Goal: Task Accomplishment & Management: Manage account settings

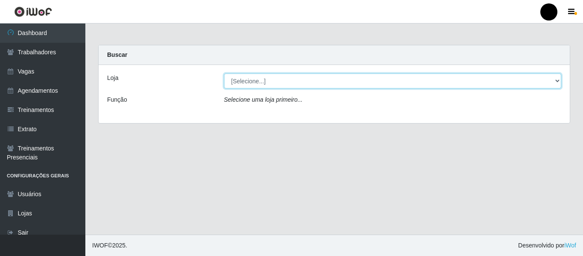
click at [558, 79] on select "[Selecione...] SuperFácil Atacado - Emaús SuperFácil Atacado - Rodoviária Super…" at bounding box center [392, 80] width 337 height 15
select select "408"
click at [224, 73] on select "[Selecione...] SuperFácil Atacado - Emaús SuperFácil Atacado - Rodoviária Super…" at bounding box center [392, 80] width 337 height 15
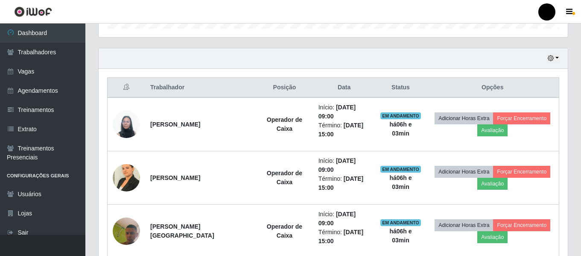
scroll to position [213, 0]
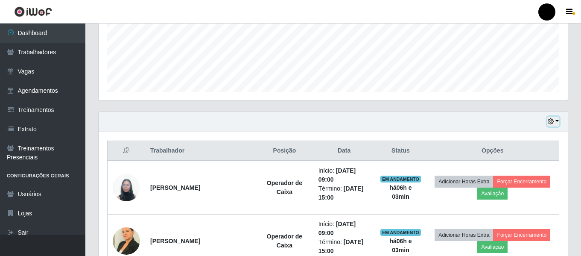
click at [555, 120] on button "button" at bounding box center [553, 121] width 12 height 10
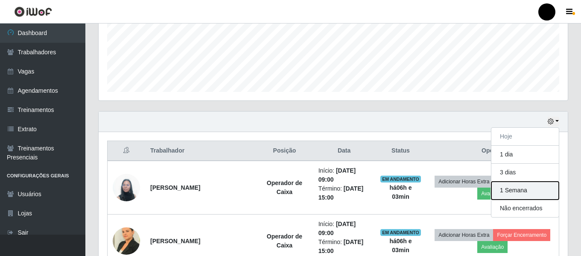
click at [529, 187] on button "1 Semana" at bounding box center [524, 190] width 67 height 18
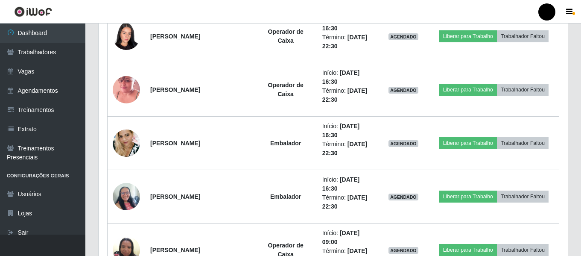
scroll to position [3584, 0]
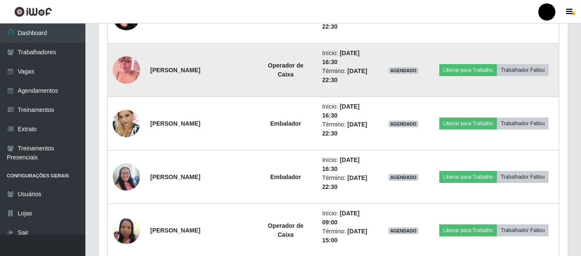
click at [300, 90] on td "Operador de Caixa" at bounding box center [285, 70] width 63 height 53
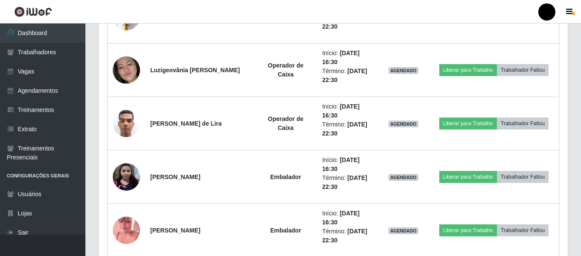
scroll to position [4052, 0]
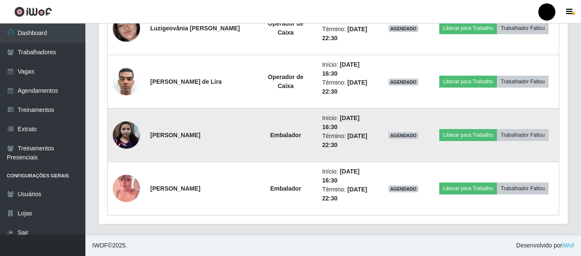
click at [254, 116] on td "Embalador" at bounding box center [285, 134] width 63 height 53
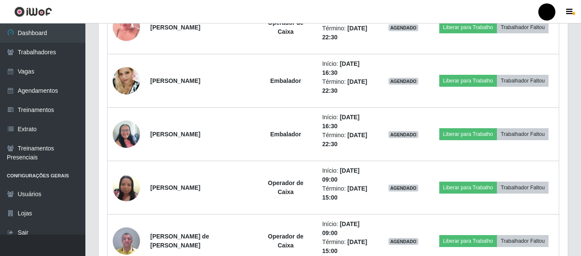
scroll to position [3626, 0]
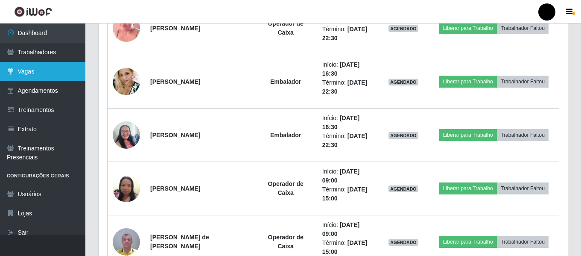
click at [20, 67] on link "Vagas" at bounding box center [42, 71] width 85 height 19
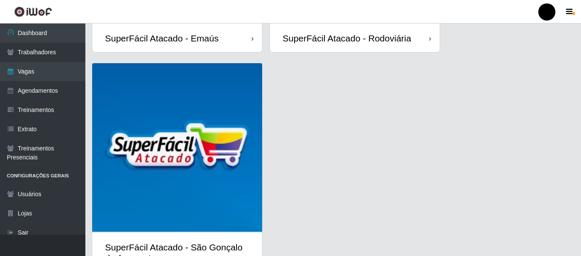
scroll to position [247, 0]
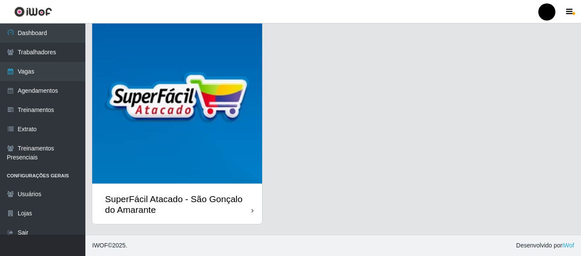
click at [194, 212] on div "SuperFácil Atacado - São Gonçalo do Amarante" at bounding box center [178, 203] width 146 height 21
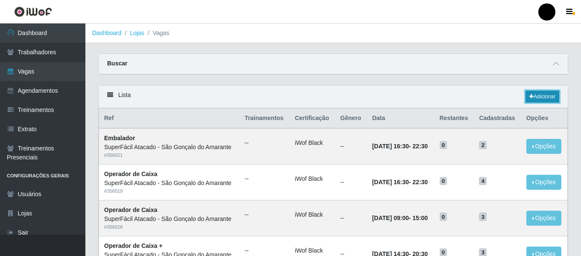
click at [550, 98] on link "Adicionar" at bounding box center [542, 96] width 34 height 12
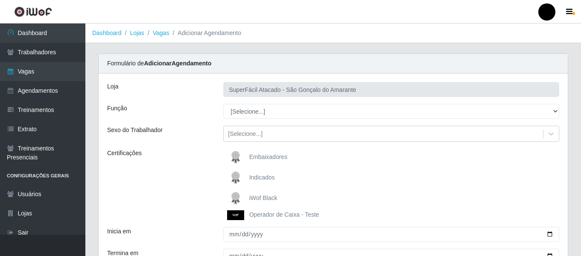
click at [268, 198] on span "iWof Black" at bounding box center [263, 197] width 28 height 7
click at [0, 0] on input "iWof Black" at bounding box center [0, 0] width 0 height 0
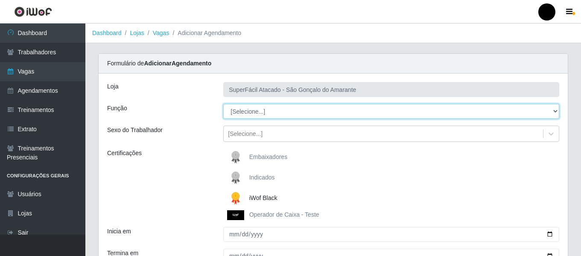
click at [552, 111] on select "[Selecione...] Auxiliar de Estacionamento Auxiliar de Estacionamento + Auxiliar…" at bounding box center [391, 111] width 336 height 15
select select "22"
click at [223, 104] on select "[Selecione...] Auxiliar de Estacionamento Auxiliar de Estacionamento + Auxiliar…" at bounding box center [391, 111] width 336 height 15
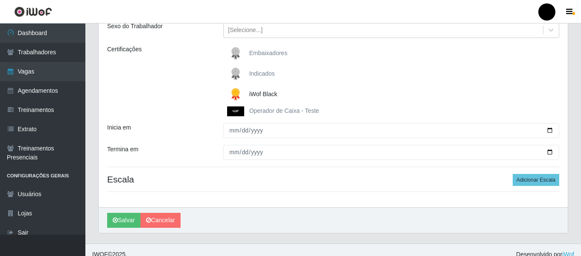
scroll to position [113, 0]
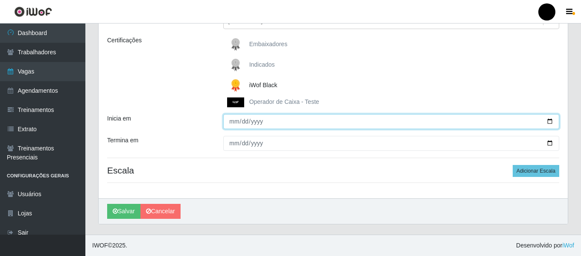
click at [550, 121] on input "Inicia em" at bounding box center [391, 121] width 336 height 15
type input "[DATE]"
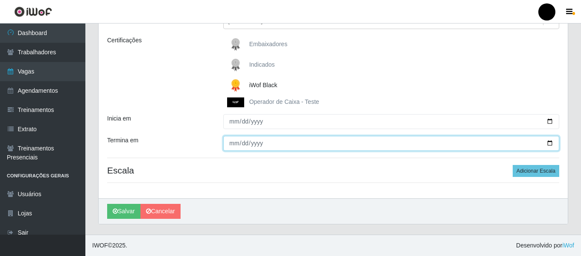
click at [551, 144] on input "Termina em" at bounding box center [391, 143] width 336 height 15
type input "[DATE]"
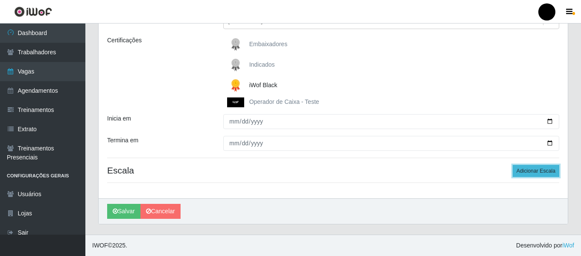
click at [526, 172] on button "Adicionar Escala" at bounding box center [535, 171] width 47 height 12
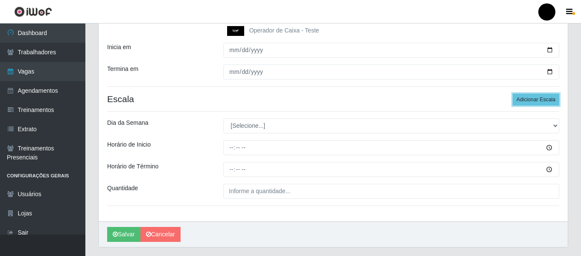
scroll to position [198, 0]
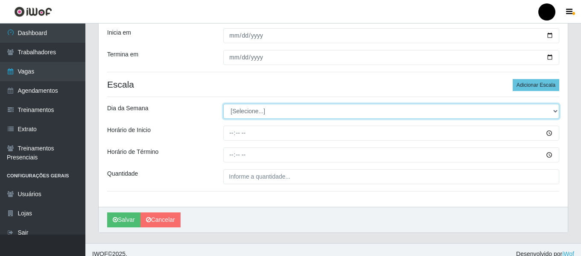
click at [554, 112] on select "[Selecione...] Segunda Terça Quarta Quinta Sexta Sábado Domingo" at bounding box center [391, 111] width 336 height 15
select select "1"
click at [223, 104] on select "[Selecione...] Segunda Terça Quarta Quinta Sexta Sábado Domingo" at bounding box center [391, 111] width 336 height 15
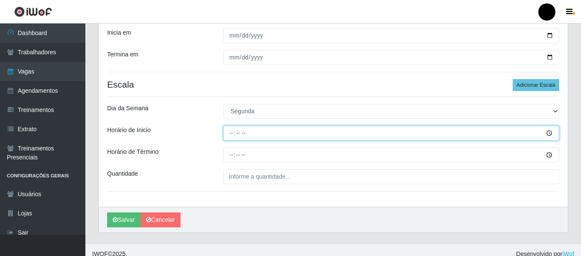
click at [230, 134] on input "Horário de Inicio" at bounding box center [391, 132] width 336 height 15
type input "10:00"
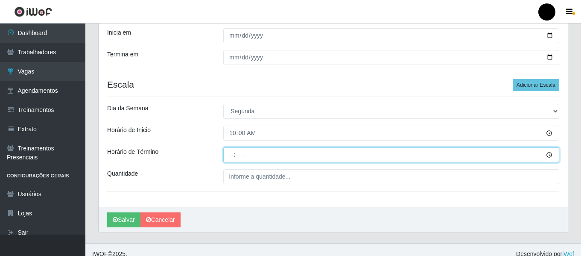
click at [228, 153] on input "Horário de Término" at bounding box center [391, 154] width 336 height 15
type input "16:00"
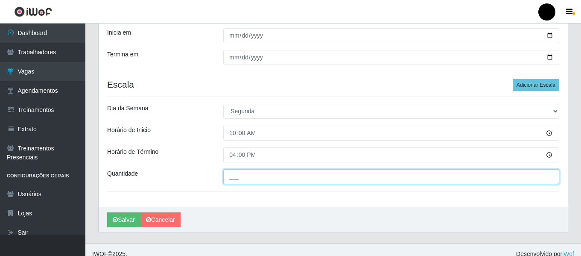
click at [232, 175] on input "___" at bounding box center [391, 176] width 336 height 15
type input "02_"
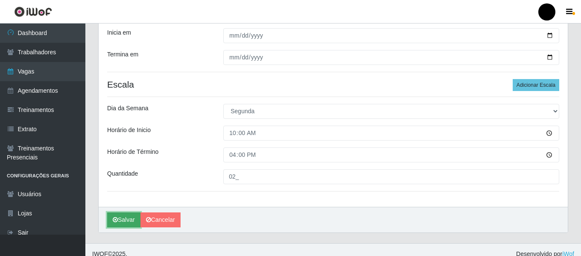
click at [131, 214] on button "Salvar" at bounding box center [123, 219] width 33 height 15
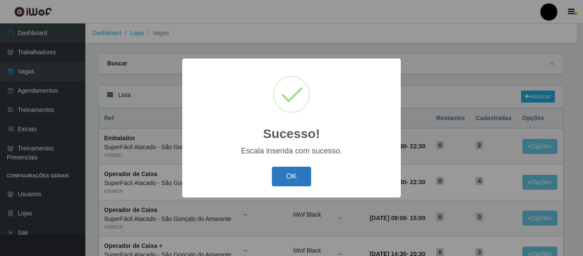
click at [279, 177] on button "OK" at bounding box center [292, 176] width 40 height 20
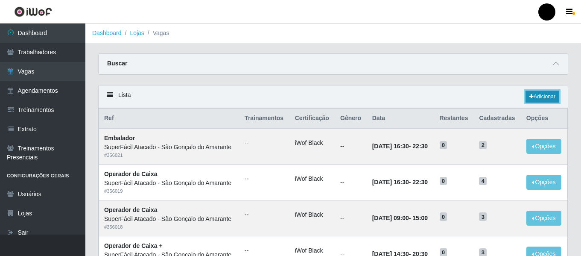
click at [532, 99] on link "Adicionar" at bounding box center [542, 96] width 34 height 12
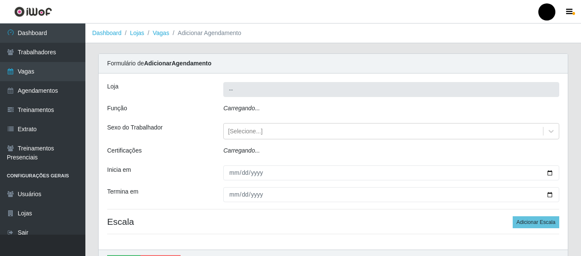
type input "SuperFácil Atacado - São Gonçalo do Amarante"
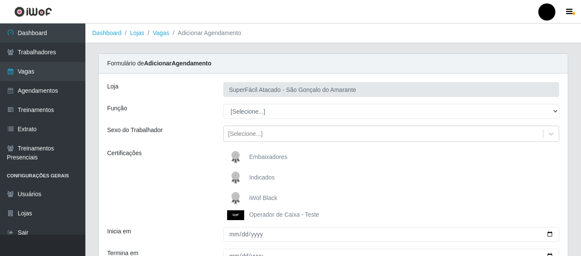
click at [253, 196] on span "iWof Black" at bounding box center [263, 197] width 28 height 7
click at [0, 0] on input "iWof Black" at bounding box center [0, 0] width 0 height 0
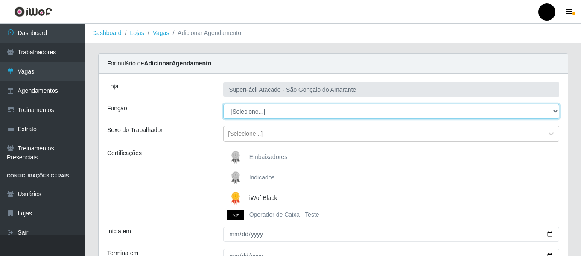
click at [555, 111] on select "[Selecione...] Auxiliar de Estacionamento Auxiliar de Estacionamento + Auxiliar…" at bounding box center [391, 111] width 336 height 15
select select "22"
click at [223, 104] on select "[Selecione...] Auxiliar de Estacionamento Auxiliar de Estacionamento + Auxiliar…" at bounding box center [391, 111] width 336 height 15
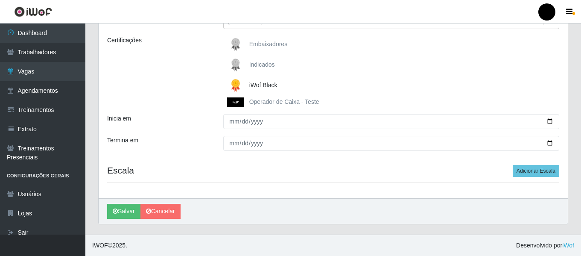
scroll to position [113, 0]
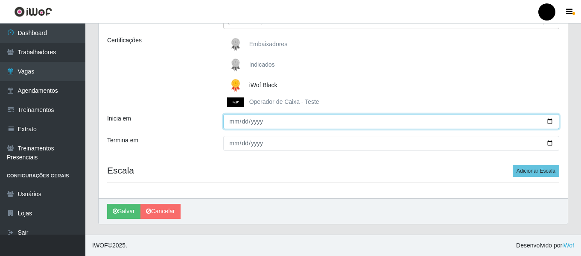
click at [551, 120] on input "Inicia em" at bounding box center [391, 121] width 336 height 15
type input "[DATE]"
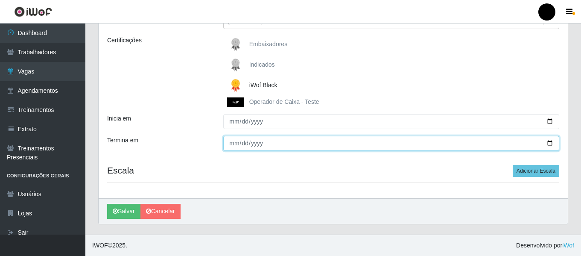
click at [549, 143] on input "Termina em" at bounding box center [391, 143] width 336 height 15
type input "[DATE]"
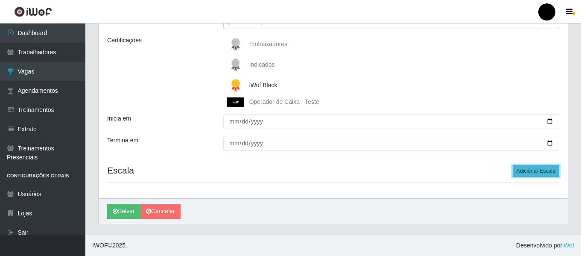
click at [537, 173] on button "Adicionar Escala" at bounding box center [535, 171] width 47 height 12
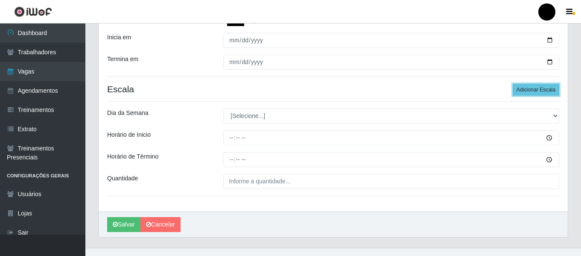
scroll to position [198, 0]
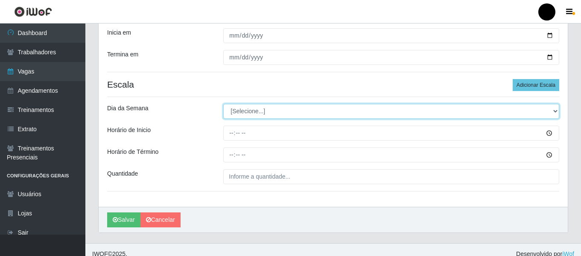
click at [554, 111] on select "[Selecione...] Segunda Terça Quarta Quinta Sexta Sábado Domingo" at bounding box center [391, 111] width 336 height 15
select select "1"
click at [223, 104] on select "[Selecione...] Segunda Terça Quarta Quinta Sexta Sábado Domingo" at bounding box center [391, 111] width 336 height 15
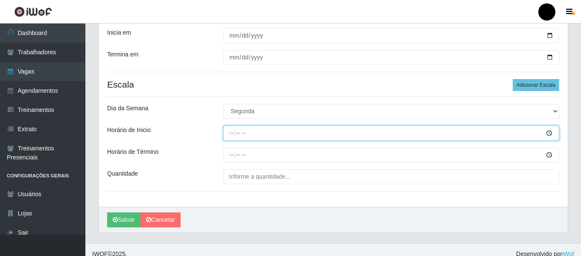
click at [230, 133] on input "Horário de Inicio" at bounding box center [391, 132] width 336 height 15
type input "16:30"
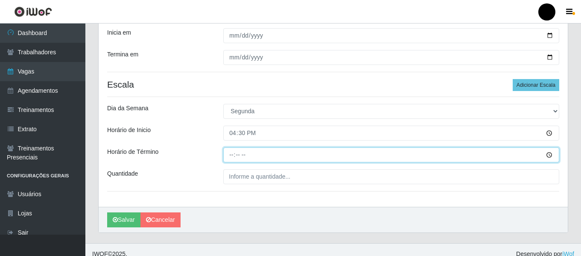
click at [224, 153] on input "Horário de Término" at bounding box center [391, 154] width 336 height 15
type input "22:30"
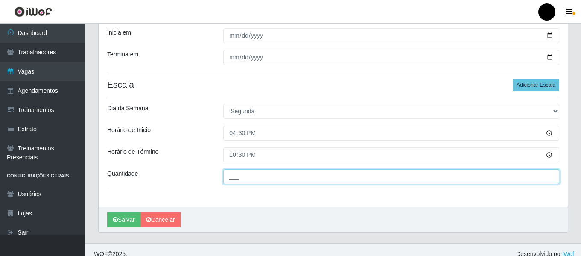
drag, startPoint x: 231, startPoint y: 177, endPoint x: 236, endPoint y: 177, distance: 4.3
click at [232, 177] on input "___" at bounding box center [391, 176] width 336 height 15
type input "02_"
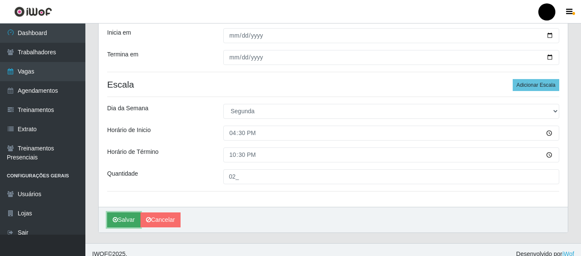
click at [135, 220] on button "Salvar" at bounding box center [123, 219] width 33 height 15
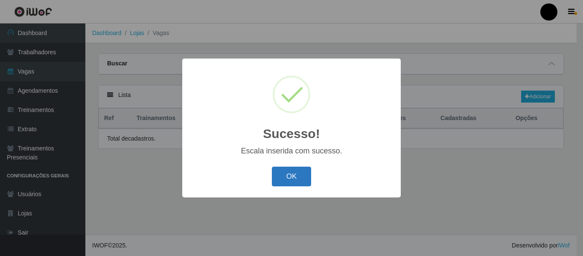
click at [291, 177] on button "OK" at bounding box center [292, 176] width 40 height 20
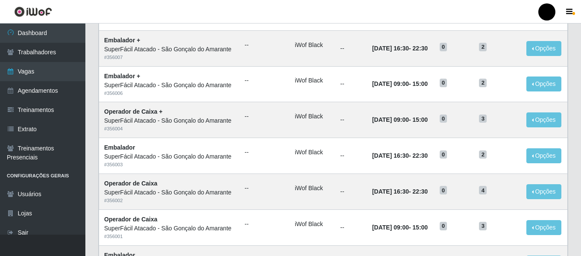
scroll to position [468, 0]
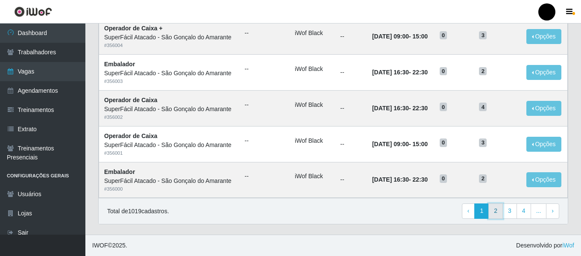
click at [499, 215] on link "2" at bounding box center [495, 210] width 15 height 15
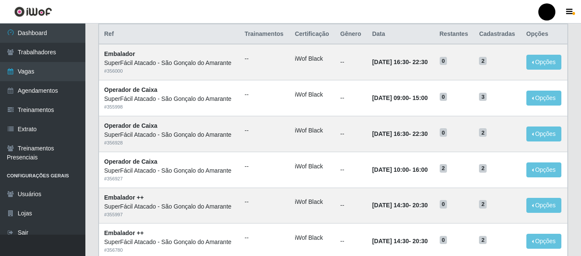
scroll to position [84, 0]
click at [336, 77] on td "--" at bounding box center [351, 62] width 32 height 36
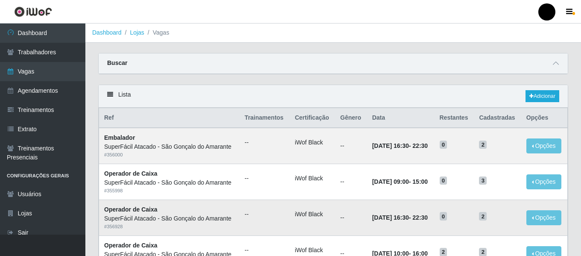
scroll to position [0, 0]
click at [529, 97] on icon at bounding box center [531, 96] width 4 height 5
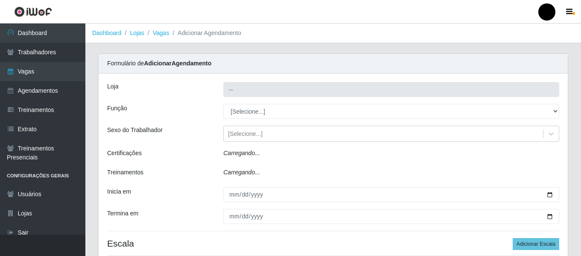
type input "SuperFácil Atacado - São Gonçalo do Amarante"
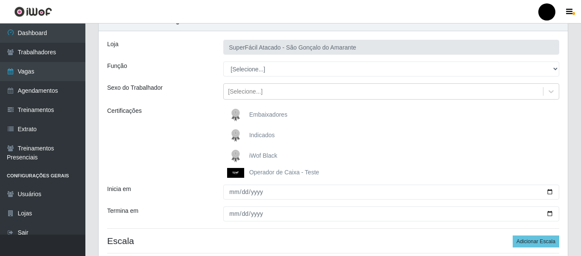
scroll to position [43, 0]
click at [264, 154] on span "iWof Black" at bounding box center [263, 154] width 28 height 7
click at [0, 0] on input "iWof Black" at bounding box center [0, 0] width 0 height 0
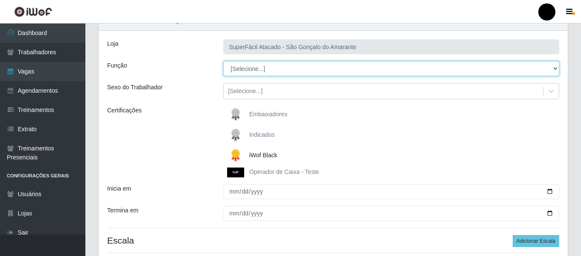
click at [556, 71] on select "[Selecione...] Auxiliar de Estacionamento Auxiliar de Estacionamento + Auxiliar…" at bounding box center [391, 68] width 336 height 15
select select "22"
click at [223, 61] on select "[Selecione...] Auxiliar de Estacionamento Auxiliar de Estacionamento + Auxiliar…" at bounding box center [391, 68] width 336 height 15
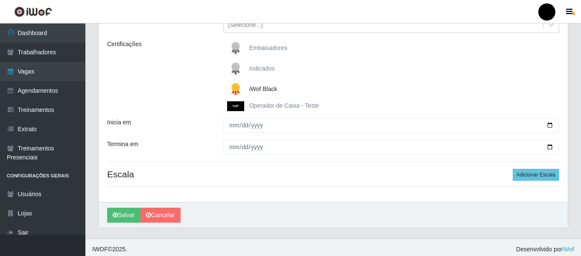
scroll to position [113, 0]
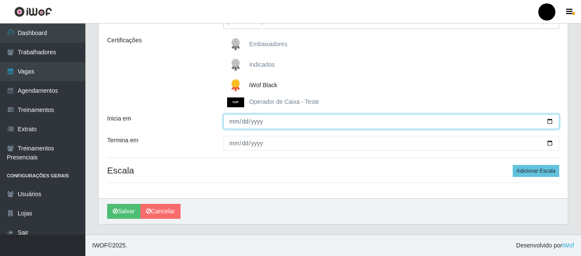
click at [548, 121] on input "Inicia em" at bounding box center [391, 121] width 336 height 15
type input "2025-10-14"
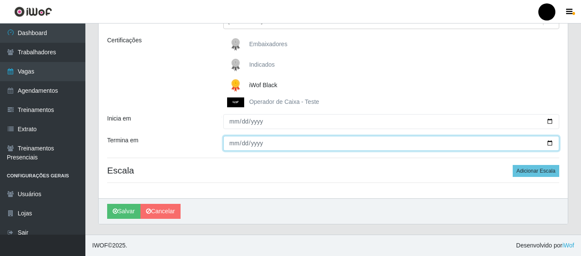
click at [549, 141] on input "Termina em" at bounding box center [391, 143] width 336 height 15
type input "2025-10-14"
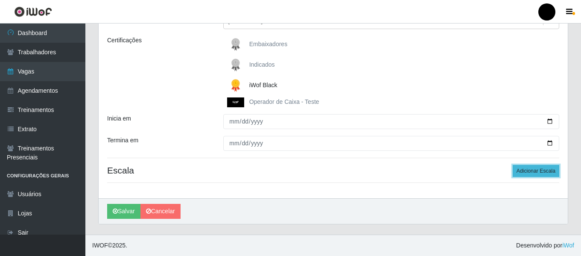
click at [521, 172] on button "Adicionar Escala" at bounding box center [535, 171] width 47 height 12
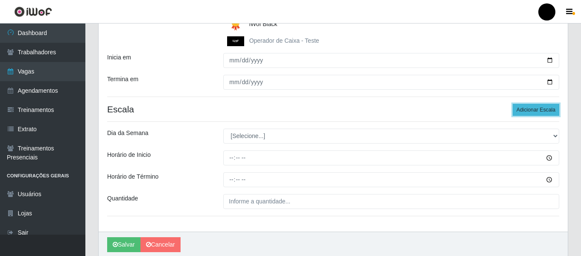
scroll to position [198, 0]
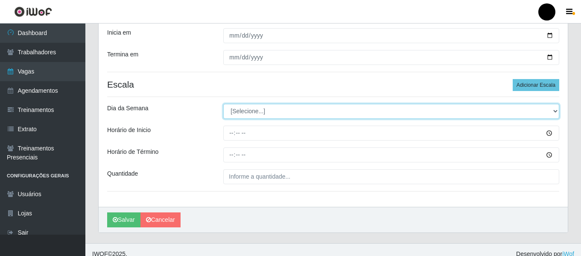
click at [555, 110] on select "[Selecione...] Segunda Terça Quarta Quinta Sexta Sábado Domingo" at bounding box center [391, 111] width 336 height 15
select select "2"
click at [223, 104] on select "[Selecione...] Segunda Terça Quarta Quinta Sexta Sábado Domingo" at bounding box center [391, 111] width 336 height 15
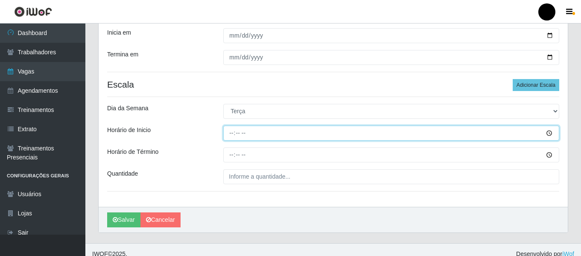
click at [232, 132] on input "Horário de Inicio" at bounding box center [391, 132] width 336 height 15
type input "10:00"
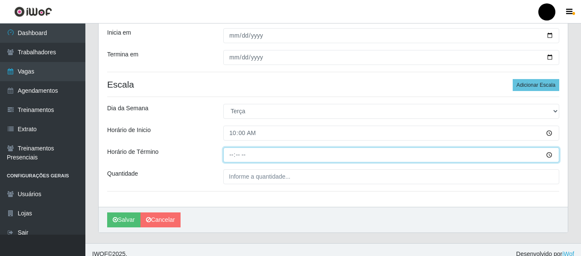
click at [233, 155] on input "Horário de Término" at bounding box center [391, 154] width 336 height 15
type input "16:00"
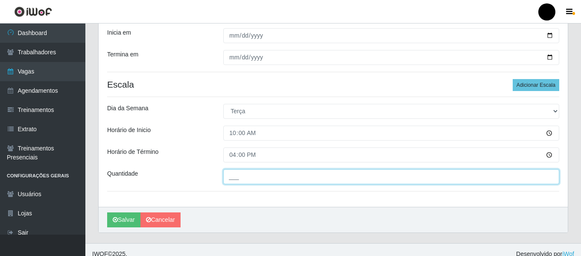
click at [239, 176] on input "___" at bounding box center [391, 176] width 336 height 15
type input "02_"
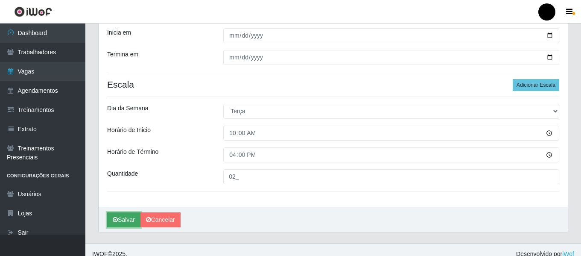
click at [119, 223] on button "Salvar" at bounding box center [123, 219] width 33 height 15
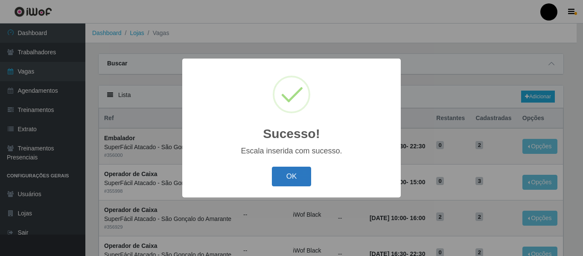
click at [287, 174] on button "OK" at bounding box center [292, 176] width 40 height 20
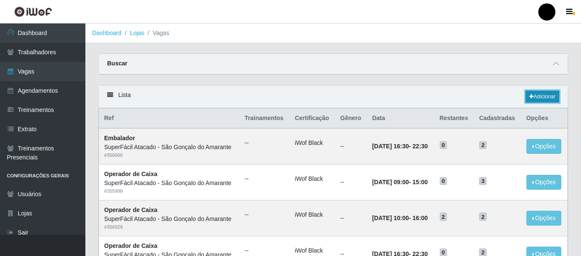
click at [551, 96] on link "Adicionar" at bounding box center [542, 96] width 34 height 12
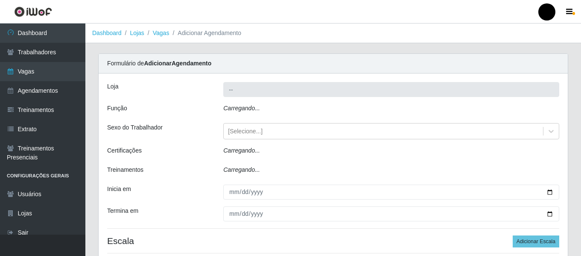
type input "SuperFácil Atacado - São Gonçalo do Amarante"
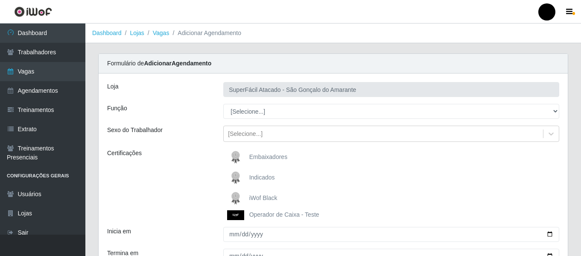
click at [256, 197] on span "iWof Black" at bounding box center [263, 197] width 28 height 7
click at [0, 0] on input "iWof Black" at bounding box center [0, 0] width 0 height 0
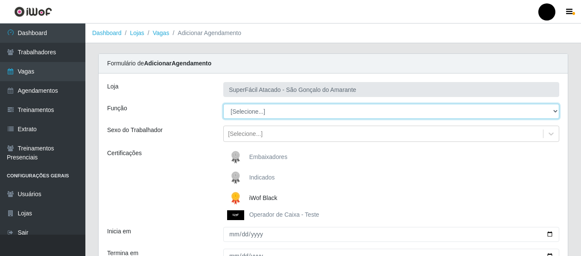
click at [556, 112] on select "[Selecione...] Auxiliar de Estacionamento Auxiliar de Estacionamento + Auxiliar…" at bounding box center [391, 111] width 336 height 15
select select "22"
click at [223, 104] on select "[Selecione...] Auxiliar de Estacionamento Auxiliar de Estacionamento + Auxiliar…" at bounding box center [391, 111] width 336 height 15
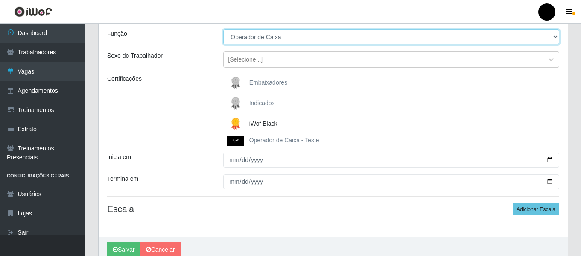
scroll to position [85, 0]
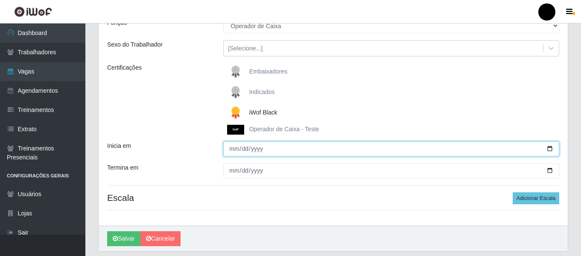
click at [552, 149] on input "Inicia em" at bounding box center [391, 148] width 336 height 15
type input "2025-10-14"
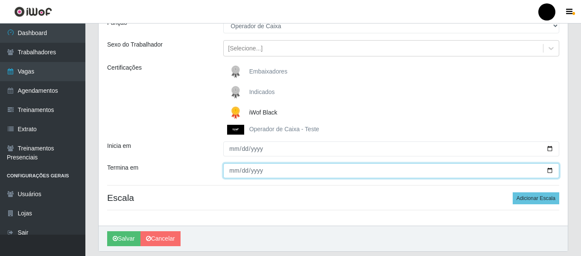
click at [549, 171] on input "Termina em" at bounding box center [391, 170] width 336 height 15
type input "2025-10-14"
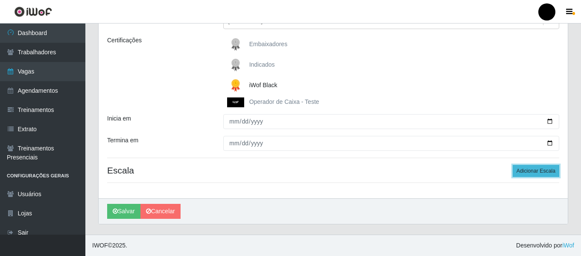
click at [532, 174] on button "Adicionar Escala" at bounding box center [535, 171] width 47 height 12
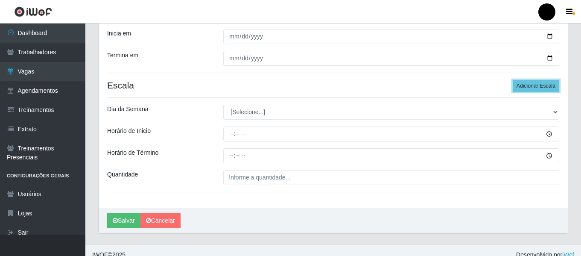
scroll to position [198, 0]
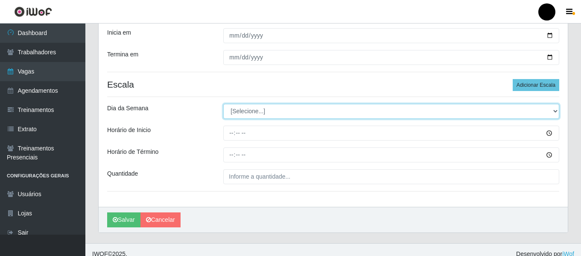
click at [556, 114] on select "[Selecione...] Segunda Terça Quarta Quinta Sexta Sábado Domingo" at bounding box center [391, 111] width 336 height 15
select select "2"
click at [223, 104] on select "[Selecione...] Segunda Terça Quarta Quinta Sexta Sábado Domingo" at bounding box center [391, 111] width 336 height 15
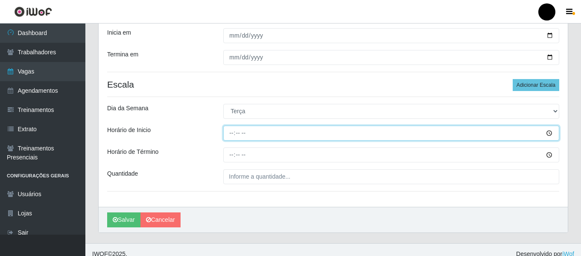
click at [228, 133] on input "Horário de Inicio" at bounding box center [391, 132] width 336 height 15
type input "16:30"
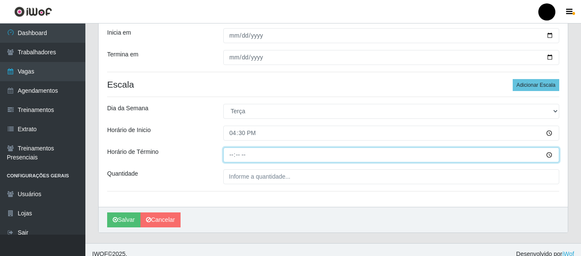
click at [230, 156] on input "Horário de Término" at bounding box center [391, 154] width 336 height 15
type input "22:00"
type input "22:30"
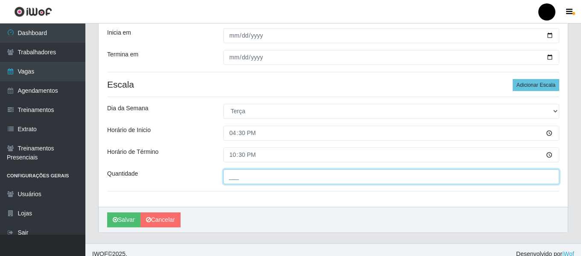
click at [264, 180] on input "___" at bounding box center [391, 176] width 336 height 15
type input "02_"
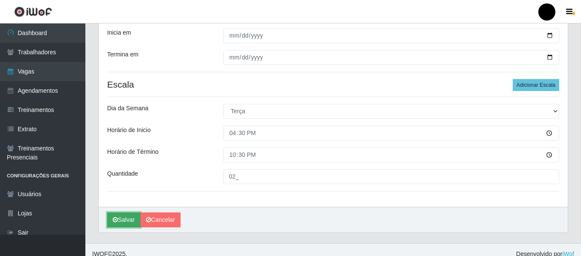
click at [119, 219] on button "Salvar" at bounding box center [123, 219] width 33 height 15
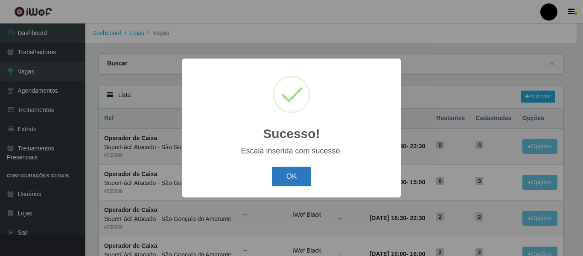
click at [291, 174] on button "OK" at bounding box center [292, 176] width 40 height 20
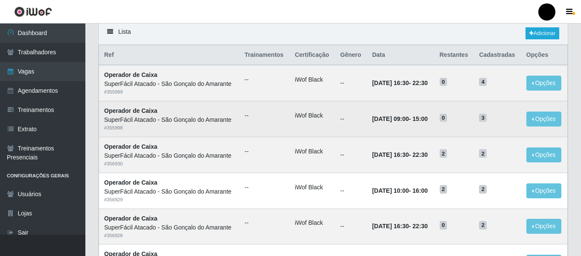
scroll to position [43, 0]
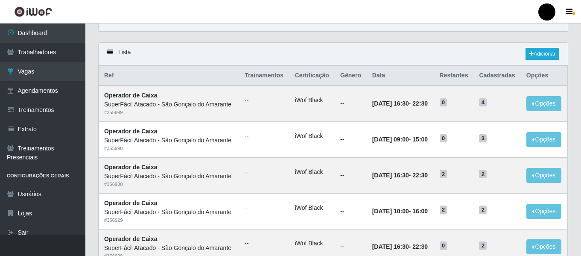
click at [392, 48] on div "Lista Adicionar" at bounding box center [333, 54] width 469 height 23
click at [535, 54] on link "Adicionar" at bounding box center [542, 54] width 34 height 12
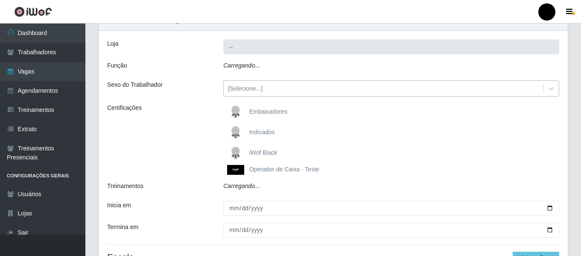
type input "SuperFácil Atacado - São Gonçalo do Amarante"
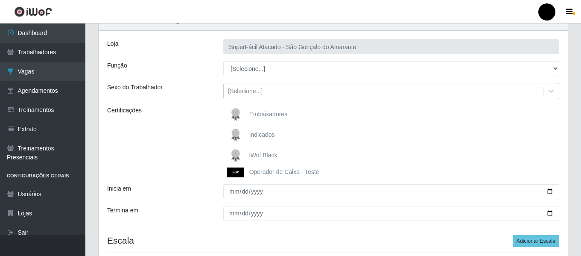
click at [265, 156] on span "iWof Black" at bounding box center [263, 154] width 28 height 7
click at [0, 0] on input "iWof Black" at bounding box center [0, 0] width 0 height 0
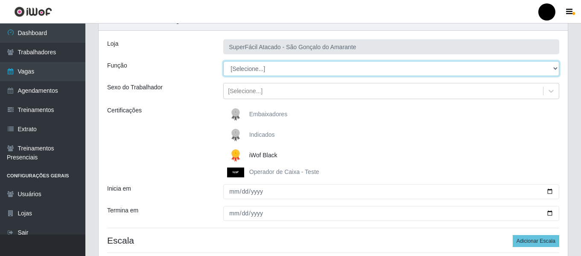
click at [555, 68] on select "[Selecione...] Auxiliar de Estacionamento Auxiliar de Estacionamento + Auxiliar…" at bounding box center [391, 68] width 336 height 15
select select "22"
click at [223, 61] on select "[Selecione...] Auxiliar de Estacionamento Auxiliar de Estacionamento + Auxiliar…" at bounding box center [391, 68] width 336 height 15
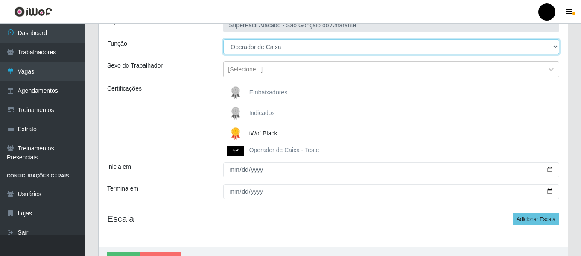
scroll to position [85, 0]
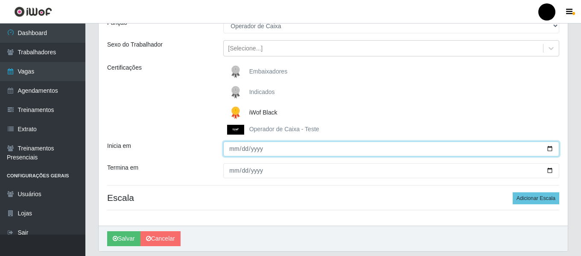
click at [547, 150] on input "Inicia em" at bounding box center [391, 148] width 336 height 15
type input "2025-10-15"
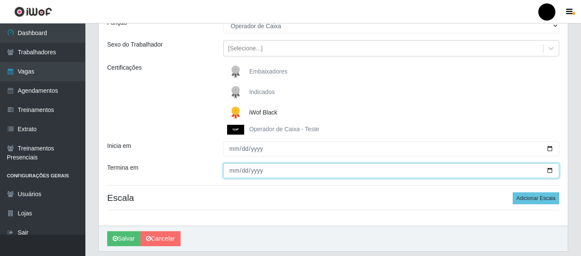
click at [550, 168] on input "Termina em" at bounding box center [391, 170] width 336 height 15
type input "2025-10-15"
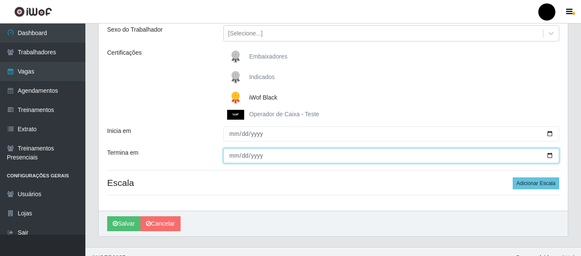
scroll to position [113, 0]
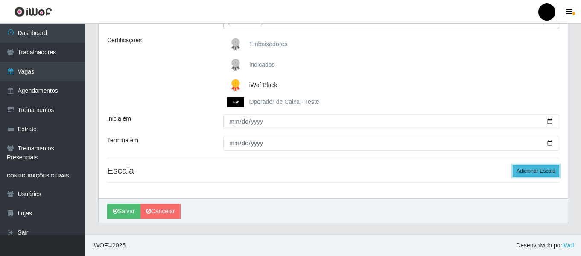
click at [532, 173] on button "Adicionar Escala" at bounding box center [535, 171] width 47 height 12
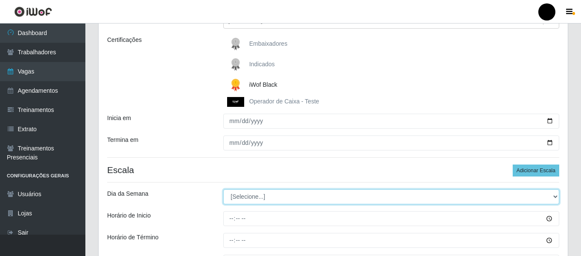
click at [558, 198] on select "[Selecione...] Segunda Terça Quarta Quinta Sexta Sábado Domingo" at bounding box center [391, 196] width 336 height 15
select select "3"
click at [223, 189] on select "[Selecione...] Segunda Terça Quarta Quinta Sexta Sábado Domingo" at bounding box center [391, 196] width 336 height 15
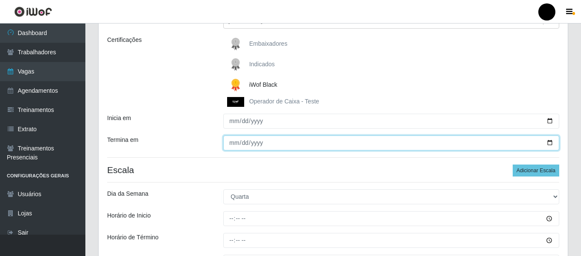
click at [385, 150] on input "2025-10-15" at bounding box center [391, 142] width 336 height 15
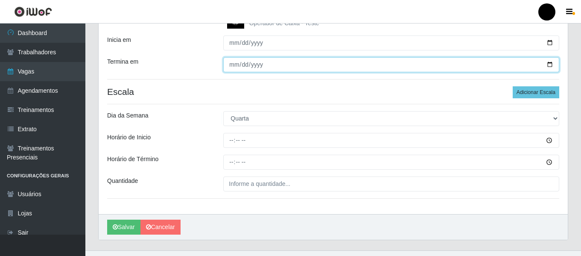
scroll to position [198, 0]
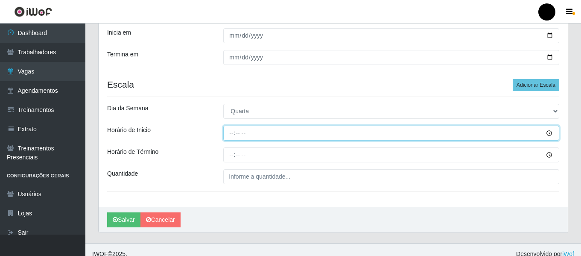
click at [233, 132] on input "Horário de Inicio" at bounding box center [391, 132] width 336 height 15
type input "10:00"
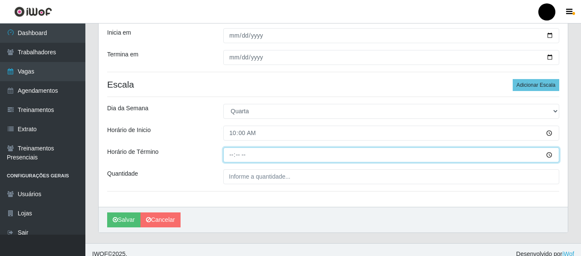
click at [232, 151] on input "Horário de Término" at bounding box center [391, 154] width 336 height 15
type input "16:00"
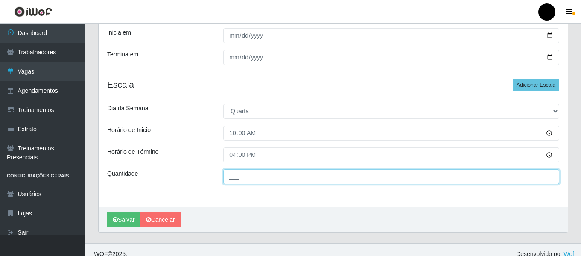
click at [261, 180] on input "___" at bounding box center [391, 176] width 336 height 15
type input "02_"
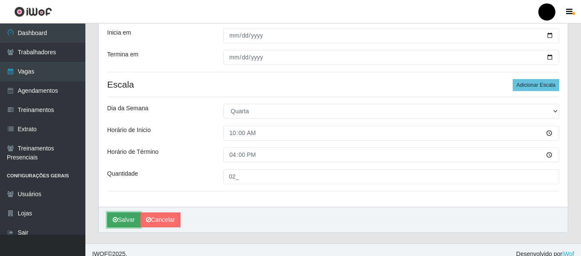
click at [113, 217] on icon "submit" at bounding box center [115, 219] width 5 height 6
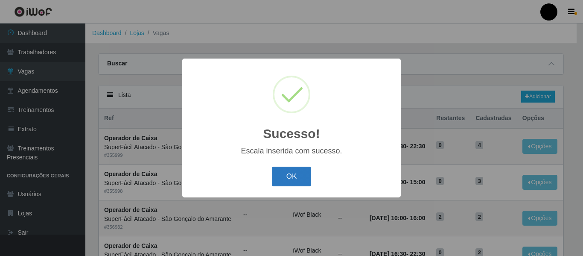
click at [297, 173] on button "OK" at bounding box center [292, 176] width 40 height 20
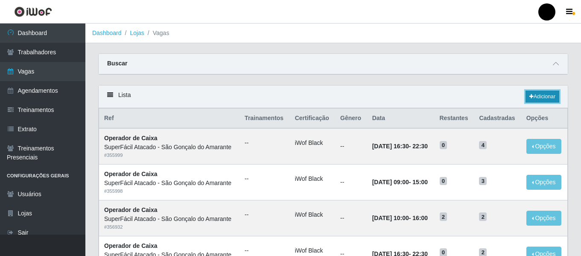
click at [546, 96] on link "Adicionar" at bounding box center [542, 96] width 34 height 12
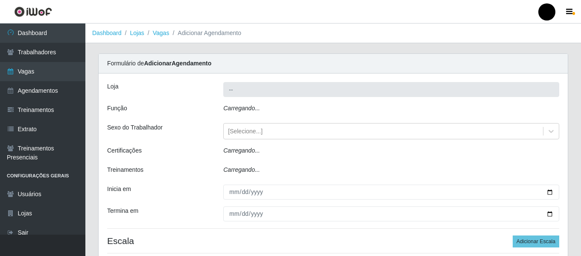
type input "SuperFácil Atacado - São Gonçalo do Amarante"
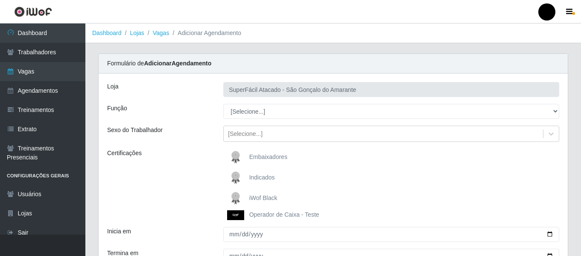
click at [269, 197] on span "iWof Black" at bounding box center [263, 197] width 28 height 7
click at [0, 0] on input "iWof Black" at bounding box center [0, 0] width 0 height 0
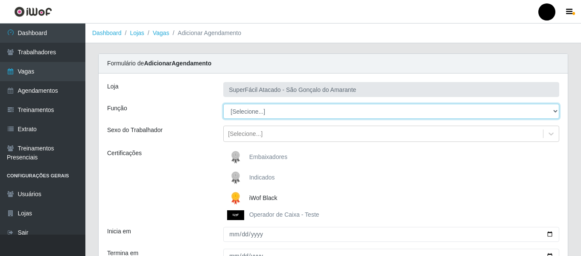
click at [555, 113] on select "[Selecione...] Auxiliar de Estacionamento Auxiliar de Estacionamento + Auxiliar…" at bounding box center [391, 111] width 336 height 15
select select "22"
click at [223, 104] on select "[Selecione...] Auxiliar de Estacionamento Auxiliar de Estacionamento + Auxiliar…" at bounding box center [391, 111] width 336 height 15
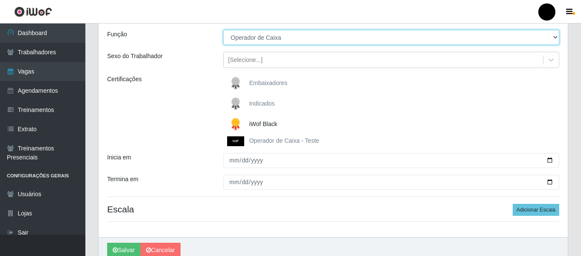
scroll to position [85, 0]
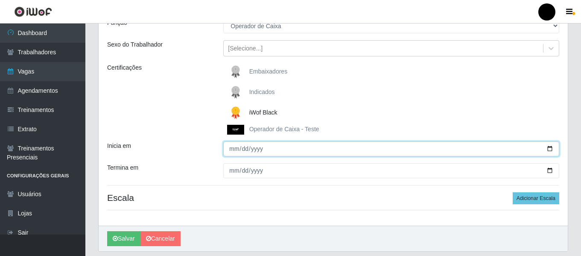
click at [552, 148] on input "Inicia em" at bounding box center [391, 148] width 336 height 15
type input "2025-10-15"
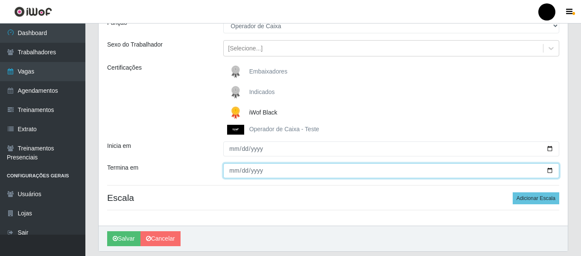
click at [550, 171] on input "Termina em" at bounding box center [391, 170] width 336 height 15
type input "2025-10-15"
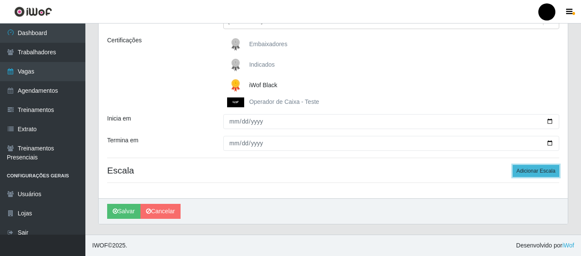
click at [533, 173] on button "Adicionar Escala" at bounding box center [535, 171] width 47 height 12
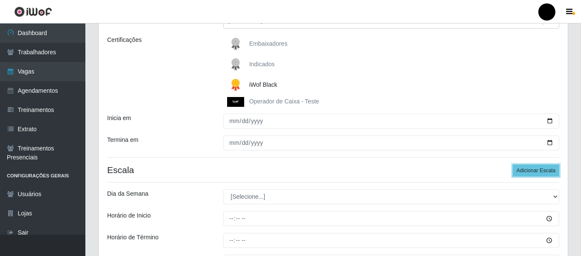
scroll to position [156, 0]
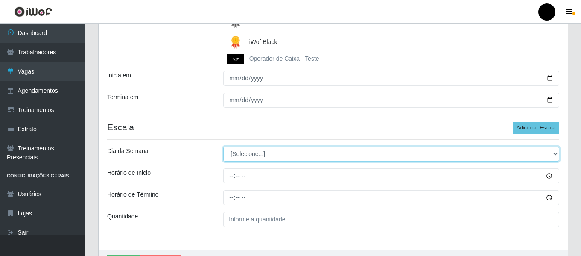
click at [555, 155] on select "[Selecione...] Segunda Terça Quarta Quinta Sexta Sábado Domingo" at bounding box center [391, 153] width 336 height 15
select select "3"
click at [223, 146] on select "[Selecione...] Segunda Terça Quarta Quinta Sexta Sábado Domingo" at bounding box center [391, 153] width 336 height 15
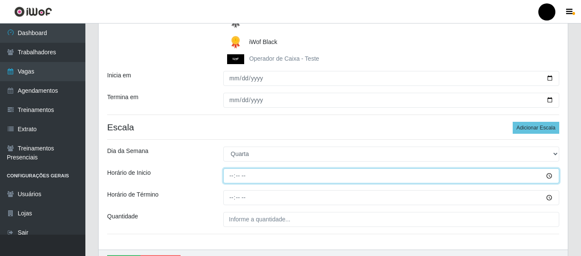
click at [231, 177] on input "Horário de Inicio" at bounding box center [391, 175] width 336 height 15
type input "16:30"
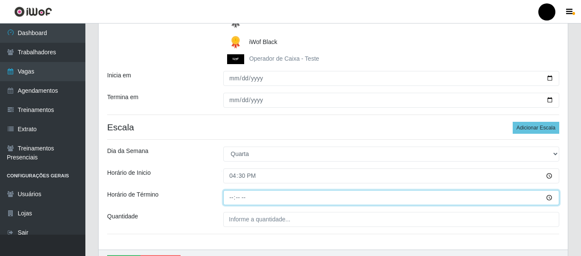
click at [230, 195] on input "Horário de Término" at bounding box center [391, 197] width 336 height 15
type input "22:30"
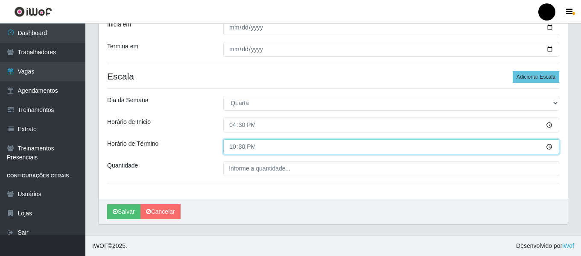
scroll to position [207, 0]
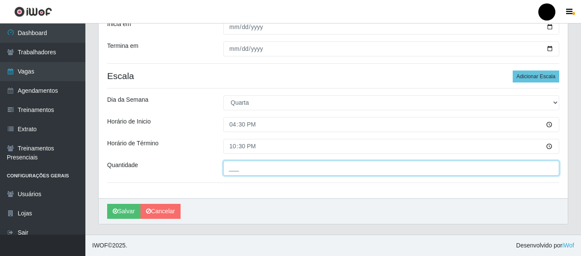
click at [246, 170] on input "___" at bounding box center [391, 167] width 336 height 15
type input "02_"
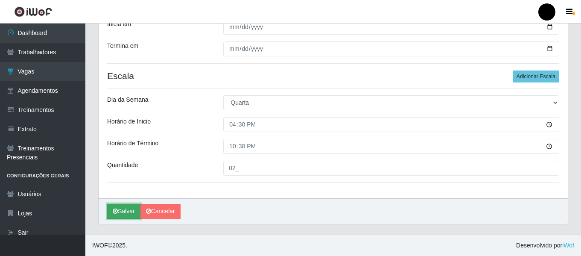
click at [135, 206] on button "Salvar" at bounding box center [123, 211] width 33 height 15
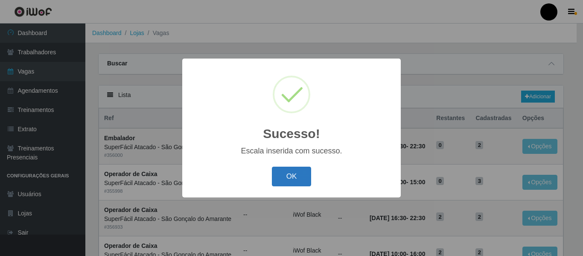
click at [297, 172] on button "OK" at bounding box center [292, 176] width 40 height 20
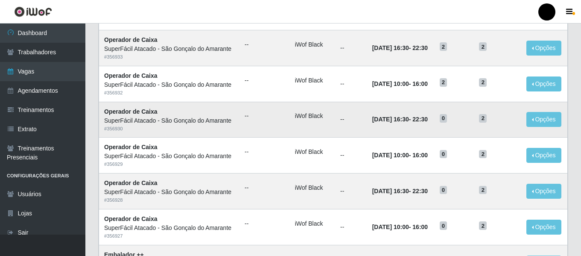
scroll to position [171, 0]
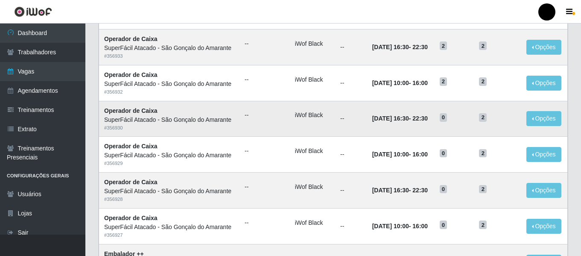
click at [345, 122] on td "--" at bounding box center [351, 119] width 32 height 36
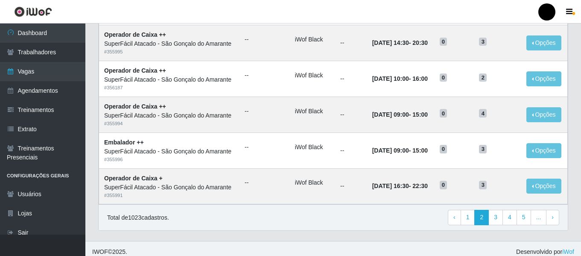
scroll to position [468, 0]
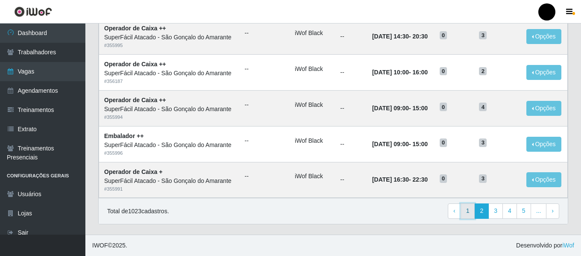
click at [466, 212] on link "1" at bounding box center [467, 210] width 15 height 15
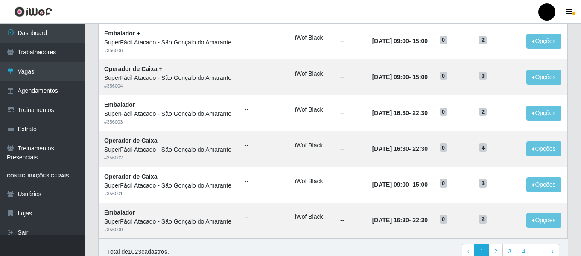
scroll to position [468, 0]
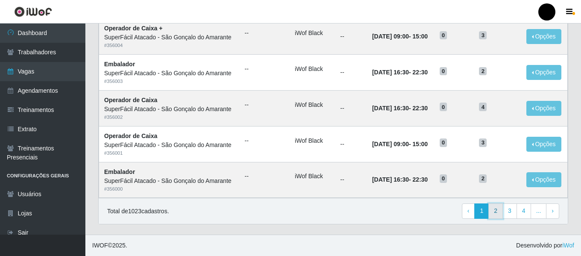
click at [497, 209] on link "2" at bounding box center [495, 210] width 15 height 15
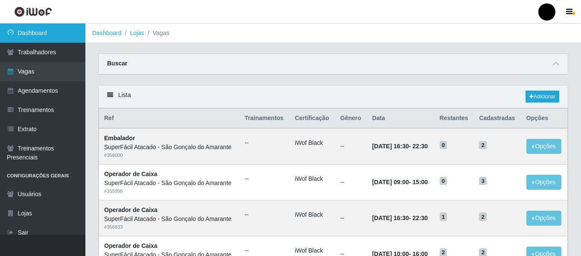
click at [48, 32] on link "Dashboard" at bounding box center [42, 32] width 85 height 19
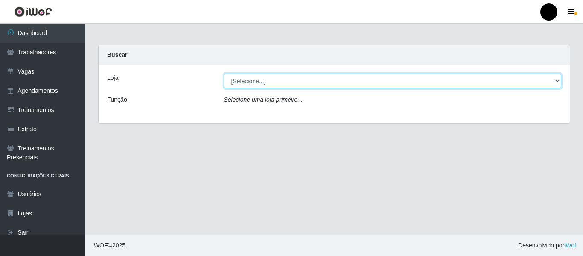
click at [556, 78] on select "[Selecione...] SuperFácil Atacado - Emaús SuperFácil Atacado - Rodoviária Super…" at bounding box center [392, 80] width 337 height 15
select select "408"
click at [224, 73] on select "[Selecione...] SuperFácil Atacado - Emaús SuperFácil Atacado - Rodoviária Super…" at bounding box center [392, 80] width 337 height 15
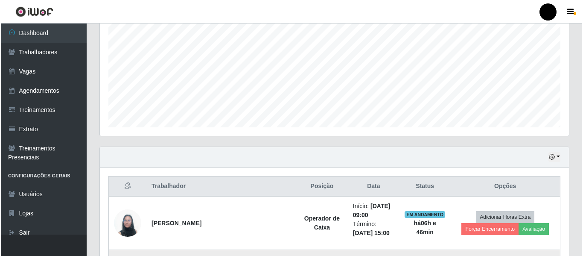
scroll to position [256, 0]
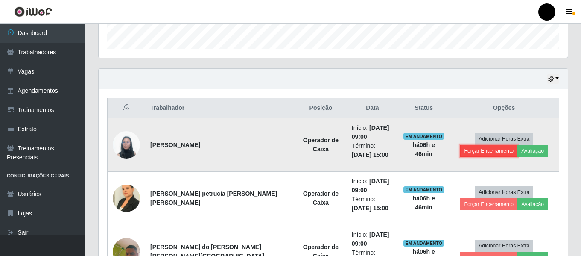
click at [517, 145] on button "Forçar Encerramento" at bounding box center [488, 151] width 57 height 12
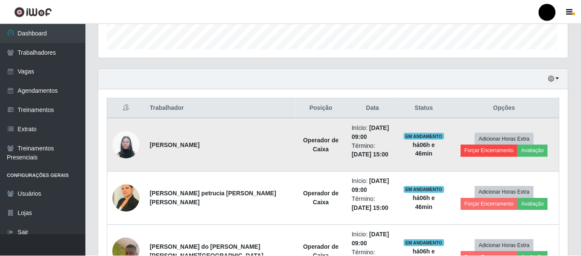
scroll to position [177, 465]
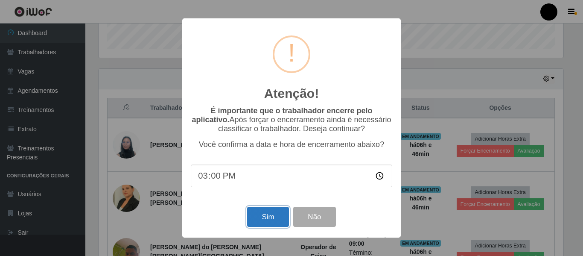
click at [282, 221] on button "Sim" at bounding box center [267, 216] width 41 height 20
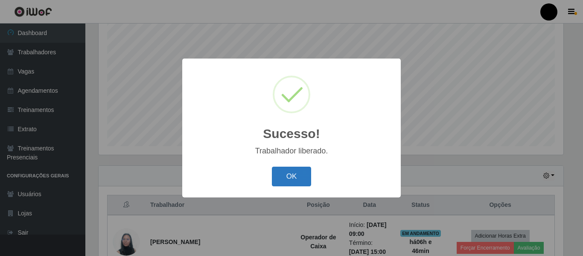
click at [303, 174] on button "OK" at bounding box center [292, 176] width 40 height 20
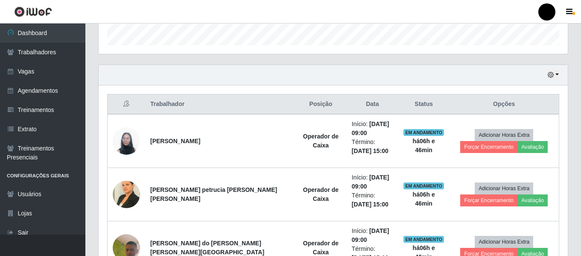
scroll to position [287, 0]
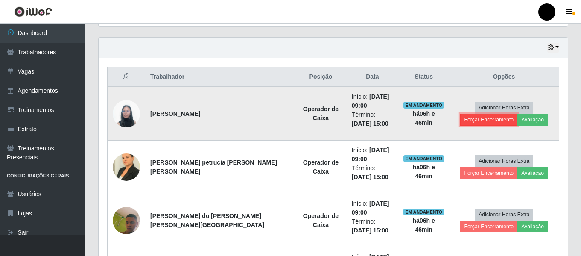
click at [517, 113] on button "Forçar Encerramento" at bounding box center [488, 119] width 57 height 12
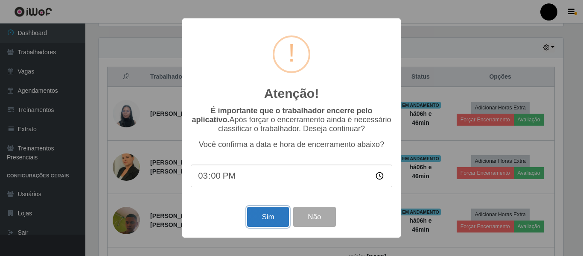
click at [261, 219] on button "Sim" at bounding box center [267, 216] width 41 height 20
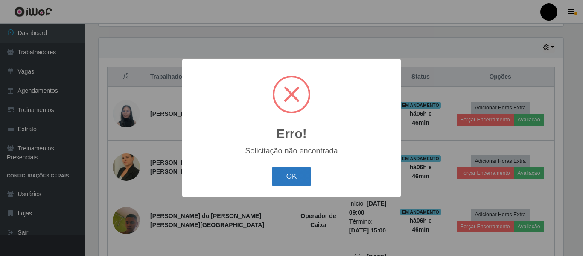
click at [279, 170] on button "OK" at bounding box center [292, 176] width 40 height 20
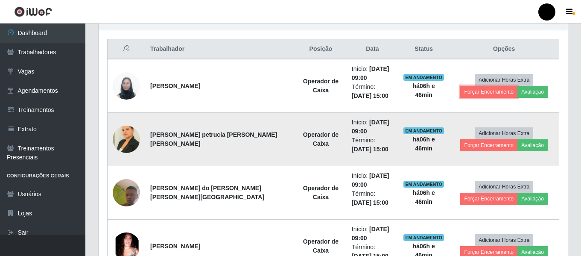
scroll to position [330, 0]
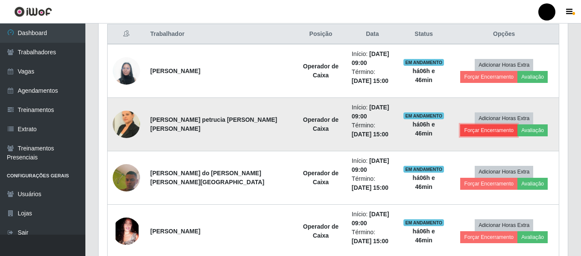
click at [517, 124] on button "Forçar Encerramento" at bounding box center [488, 130] width 57 height 12
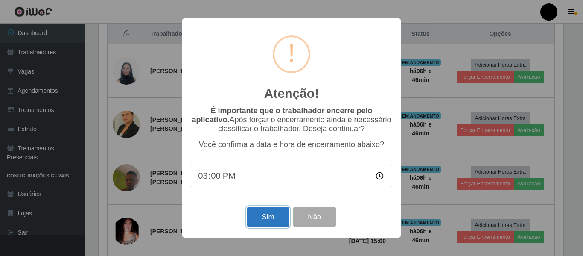
click at [257, 221] on button "Sim" at bounding box center [267, 216] width 41 height 20
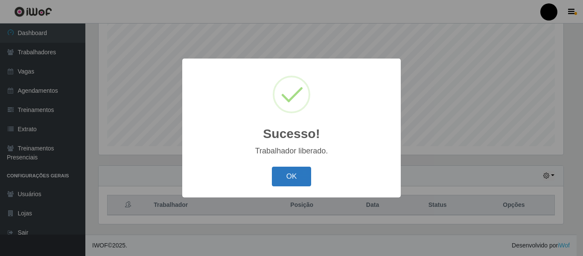
click at [302, 180] on button "OK" at bounding box center [292, 176] width 40 height 20
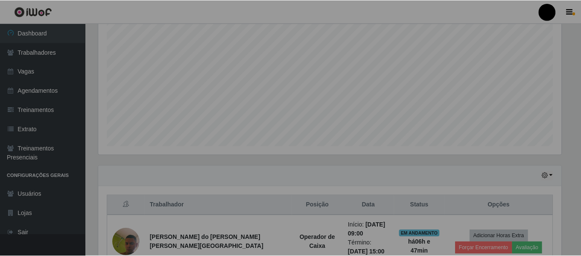
scroll to position [0, 0]
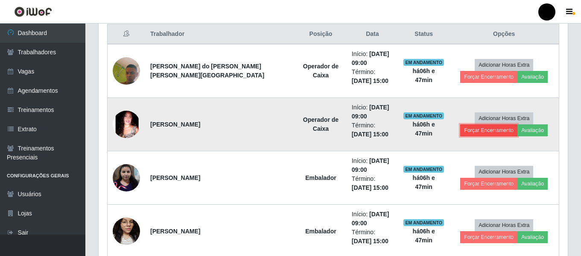
click at [517, 124] on button "Forçar Encerramento" at bounding box center [488, 130] width 57 height 12
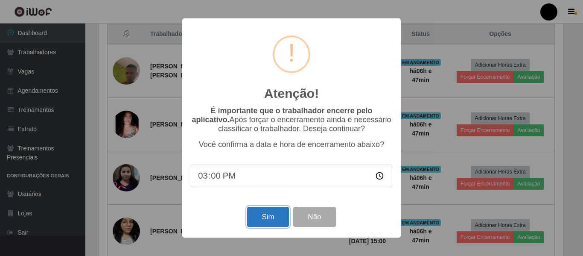
click at [269, 216] on button "Sim" at bounding box center [267, 216] width 41 height 20
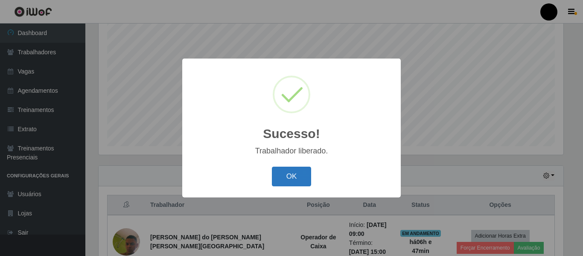
click at [285, 175] on button "OK" at bounding box center [292, 176] width 40 height 20
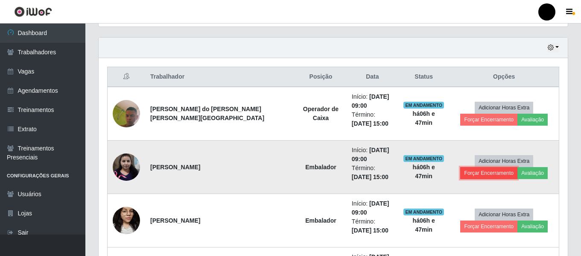
click at [511, 167] on button "Forçar Encerramento" at bounding box center [488, 173] width 57 height 12
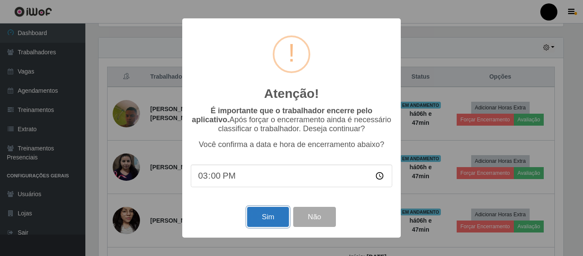
click at [262, 217] on button "Sim" at bounding box center [267, 216] width 41 height 20
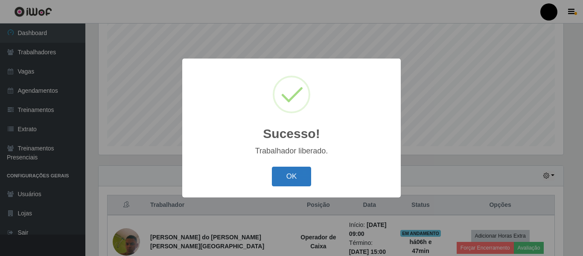
click at [293, 173] on button "OK" at bounding box center [292, 176] width 40 height 20
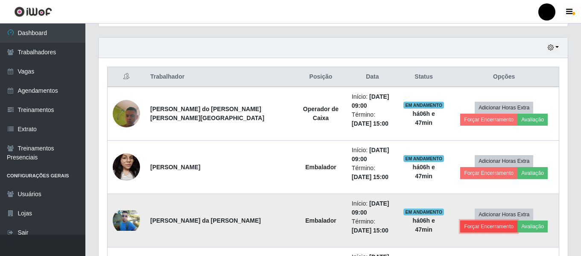
click at [517, 220] on button "Forçar Encerramento" at bounding box center [488, 226] width 57 height 12
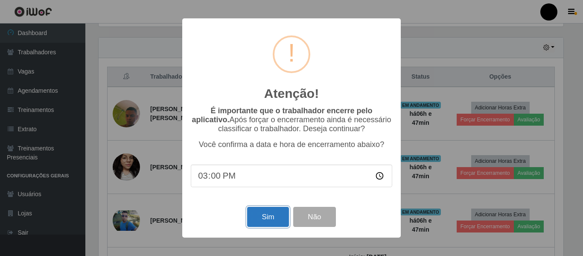
click at [259, 213] on button "Sim" at bounding box center [267, 216] width 41 height 20
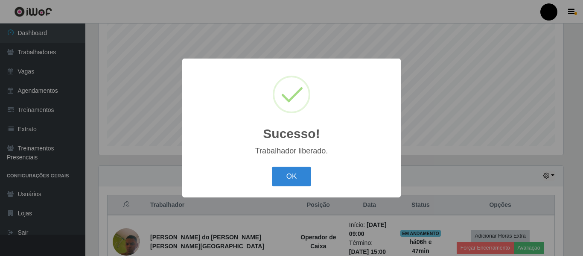
drag, startPoint x: 291, startPoint y: 162, endPoint x: 292, endPoint y: 166, distance: 4.4
click at [291, 163] on div "Sucesso! × Trabalhador liberado. OK Cancel" at bounding box center [291, 127] width 218 height 138
click at [294, 174] on button "OK" at bounding box center [292, 176] width 40 height 20
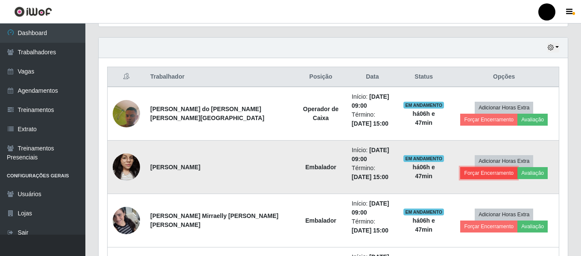
click at [517, 167] on button "Forçar Encerramento" at bounding box center [488, 173] width 57 height 12
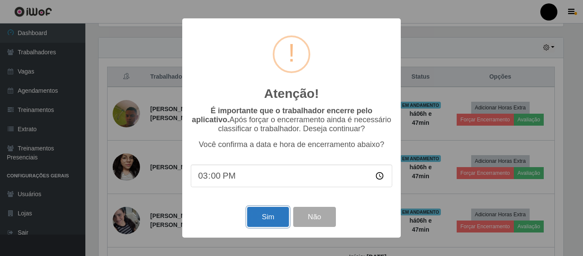
click at [269, 217] on button "Sim" at bounding box center [267, 216] width 41 height 20
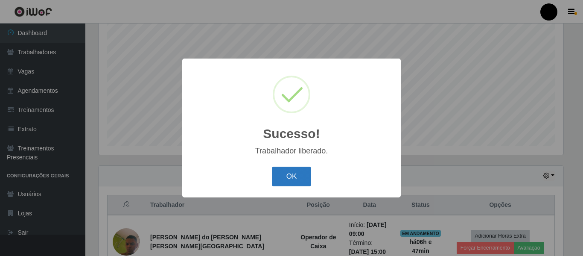
click at [294, 181] on button "OK" at bounding box center [292, 176] width 40 height 20
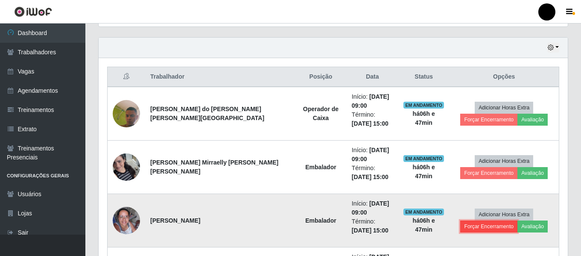
click at [515, 220] on button "Forçar Encerramento" at bounding box center [488, 226] width 57 height 12
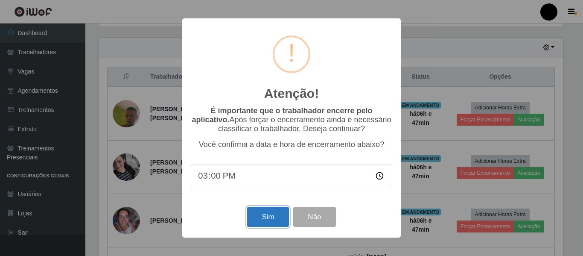
click at [268, 217] on button "Sim" at bounding box center [267, 216] width 41 height 20
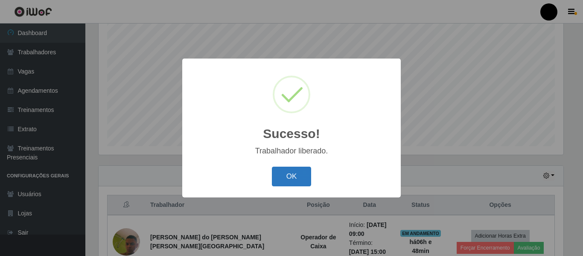
click at [281, 176] on button "OK" at bounding box center [292, 176] width 40 height 20
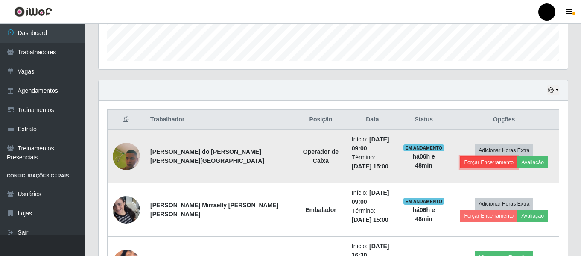
click at [517, 156] on button "Forçar Encerramento" at bounding box center [488, 162] width 57 height 12
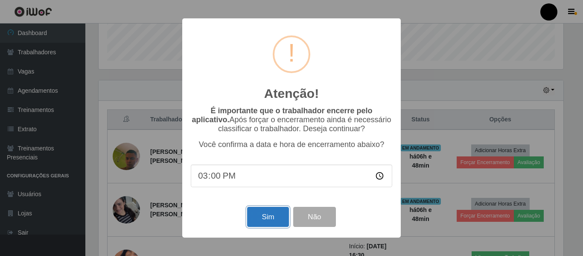
click at [265, 214] on button "Sim" at bounding box center [267, 216] width 41 height 20
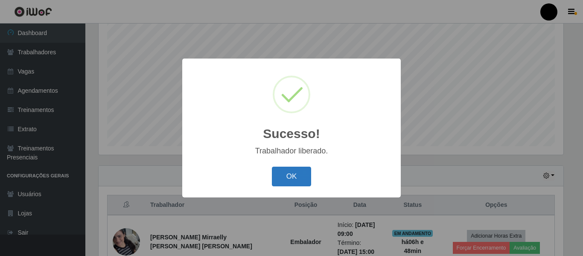
click at [300, 171] on button "OK" at bounding box center [292, 176] width 40 height 20
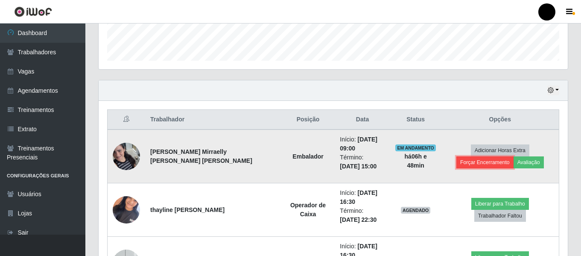
click at [513, 156] on button "Forçar Encerramento" at bounding box center [484, 162] width 57 height 12
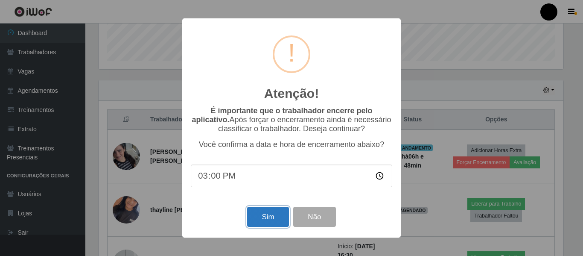
click at [263, 221] on button "Sim" at bounding box center [267, 216] width 41 height 20
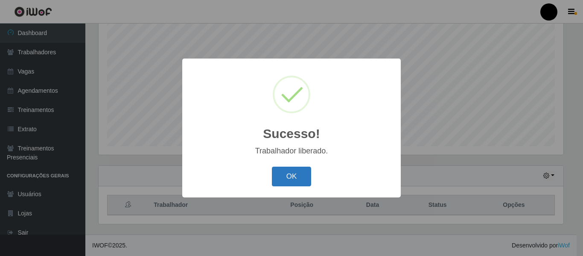
click at [282, 171] on button "OK" at bounding box center [292, 176] width 40 height 20
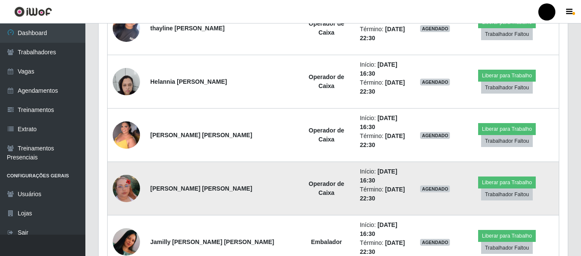
click at [131, 164] on img at bounding box center [126, 188] width 27 height 49
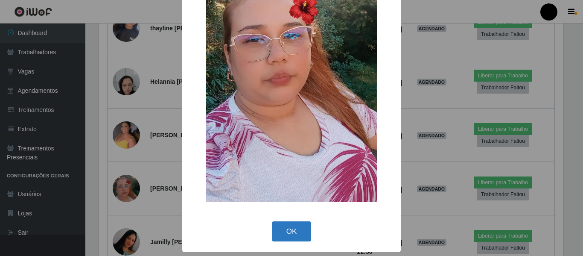
click at [279, 230] on button "OK" at bounding box center [292, 231] width 40 height 20
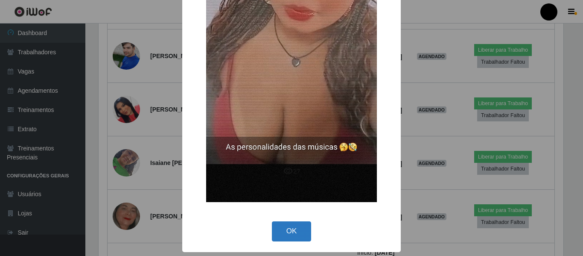
click at [284, 229] on button "OK" at bounding box center [292, 231] width 40 height 20
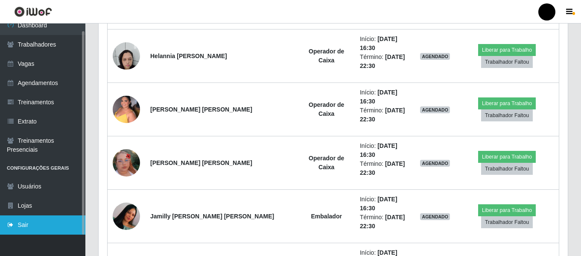
click at [22, 218] on link "Sair" at bounding box center [42, 224] width 85 height 19
